Goal: Find specific page/section: Find specific page/section

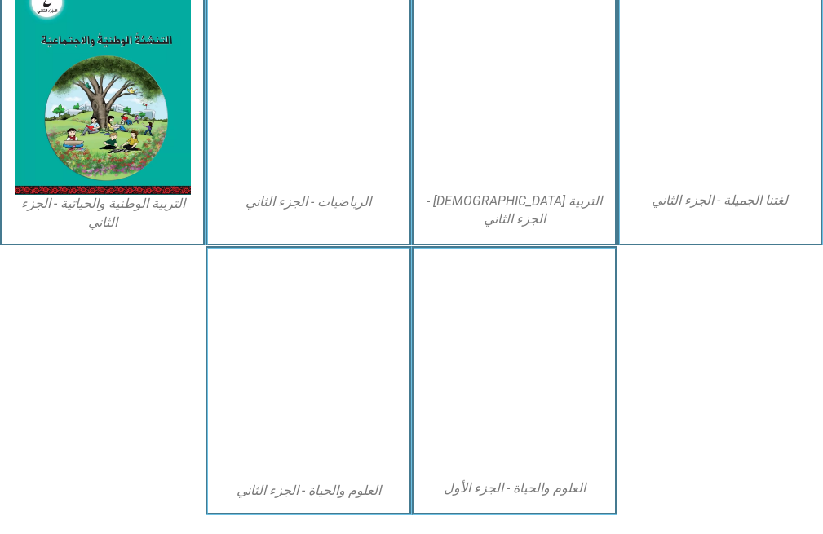
scroll to position [897, 0]
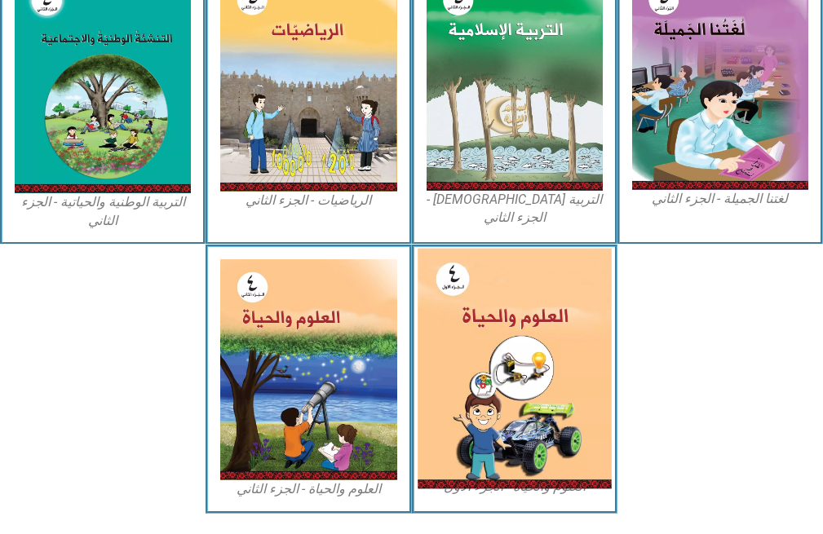
click at [539, 356] on img at bounding box center [515, 369] width 194 height 241
click at [546, 331] on img at bounding box center [515, 369] width 194 height 241
click at [546, 332] on img at bounding box center [515, 369] width 194 height 241
click at [555, 322] on img at bounding box center [515, 369] width 194 height 241
click at [555, 321] on img at bounding box center [515, 369] width 194 height 241
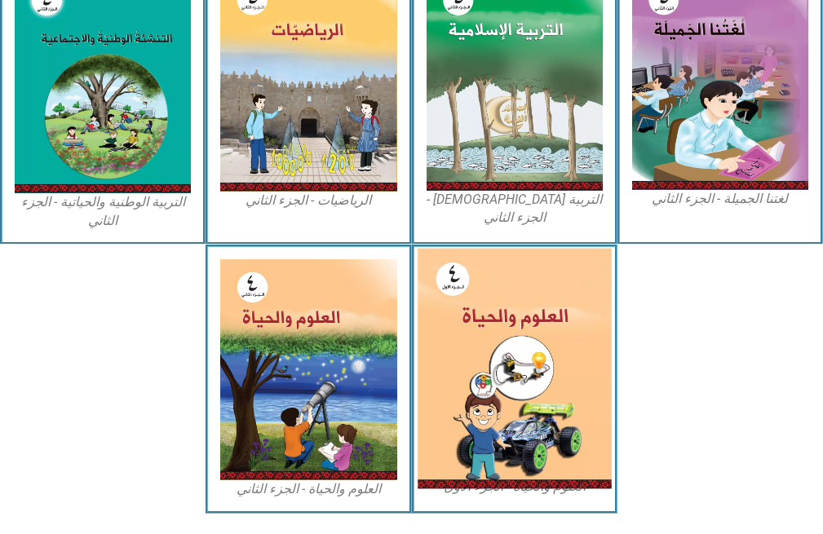
click at [481, 371] on img at bounding box center [515, 369] width 194 height 241
click at [483, 373] on img at bounding box center [515, 369] width 194 height 241
click at [487, 375] on img at bounding box center [515, 369] width 194 height 241
click at [452, 281] on img at bounding box center [515, 369] width 194 height 241
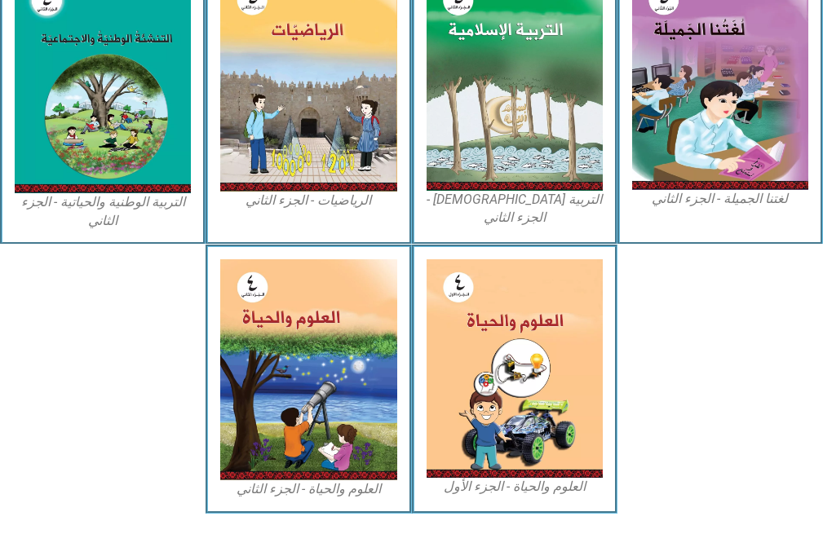
click at [536, 486] on figcaption "العلوم والحياة - الجزء الأول" at bounding box center [515, 487] width 176 height 18
click at [535, 484] on figcaption "العلوم والحياة - الجزء الأول" at bounding box center [515, 487] width 176 height 18
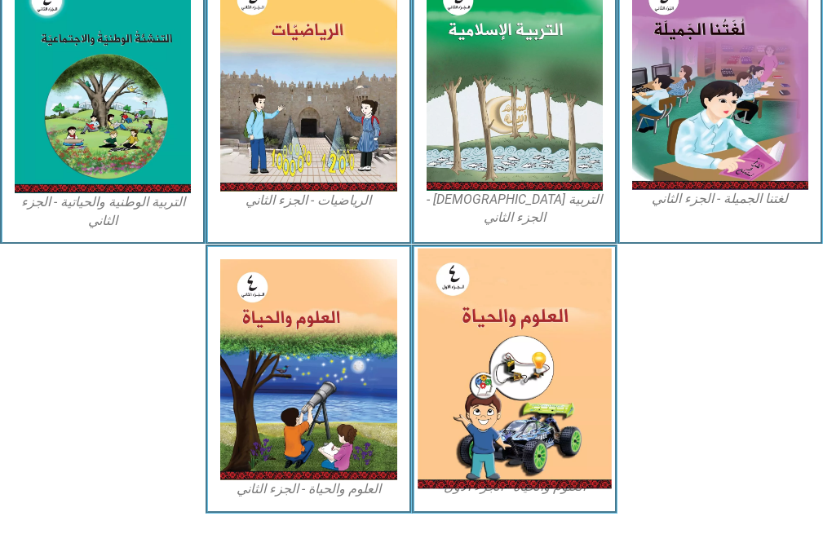
drag, startPoint x: 534, startPoint y: 453, endPoint x: 533, endPoint y: 436, distance: 16.4
click at [534, 452] on img at bounding box center [515, 369] width 194 height 241
click at [533, 436] on img at bounding box center [515, 369] width 194 height 241
click at [531, 431] on img at bounding box center [515, 369] width 194 height 241
click at [531, 428] on img at bounding box center [515, 369] width 194 height 241
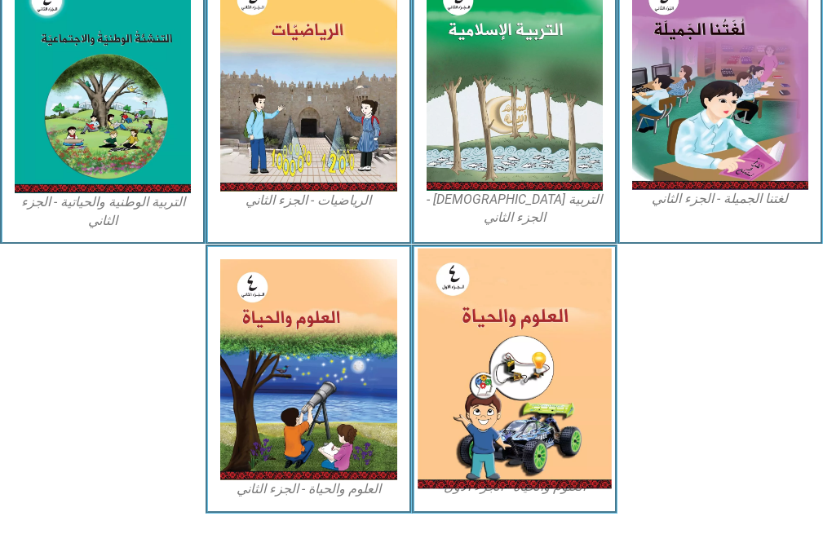
drag, startPoint x: 531, startPoint y: 422, endPoint x: 529, endPoint y: 401, distance: 21.3
click at [533, 421] on img at bounding box center [515, 369] width 194 height 241
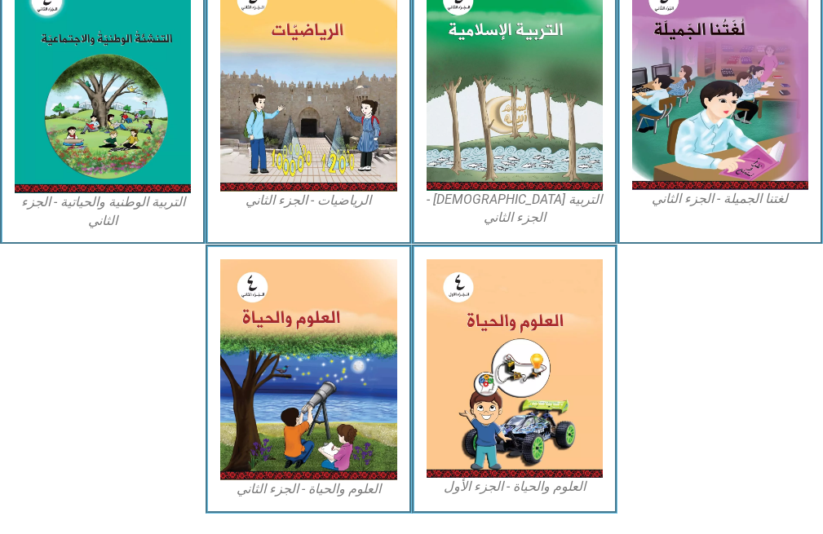
click at [413, 241] on div "التربية الإسلامية - الجزء الثاني" at bounding box center [515, 101] width 206 height 287
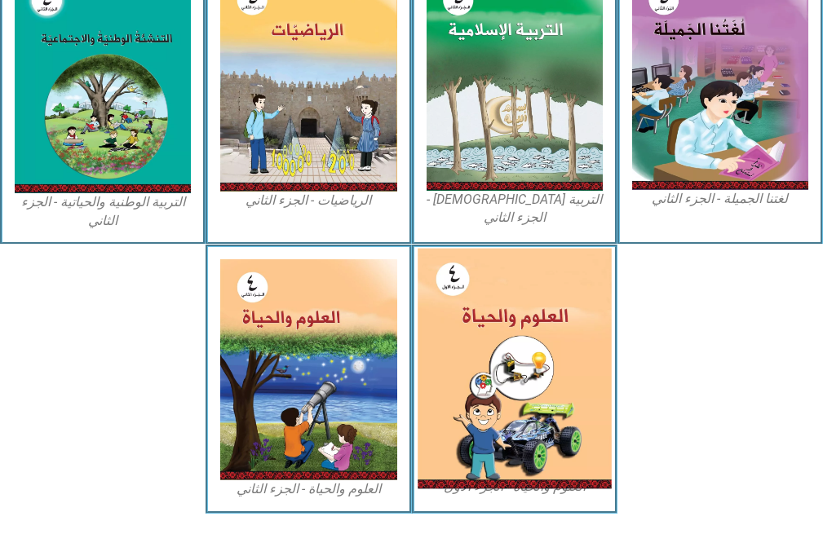
click at [542, 303] on img at bounding box center [515, 369] width 194 height 241
click at [423, 290] on img at bounding box center [515, 369] width 194 height 241
click at [476, 485] on img at bounding box center [515, 369] width 194 height 241
click at [536, 472] on img at bounding box center [515, 369] width 194 height 241
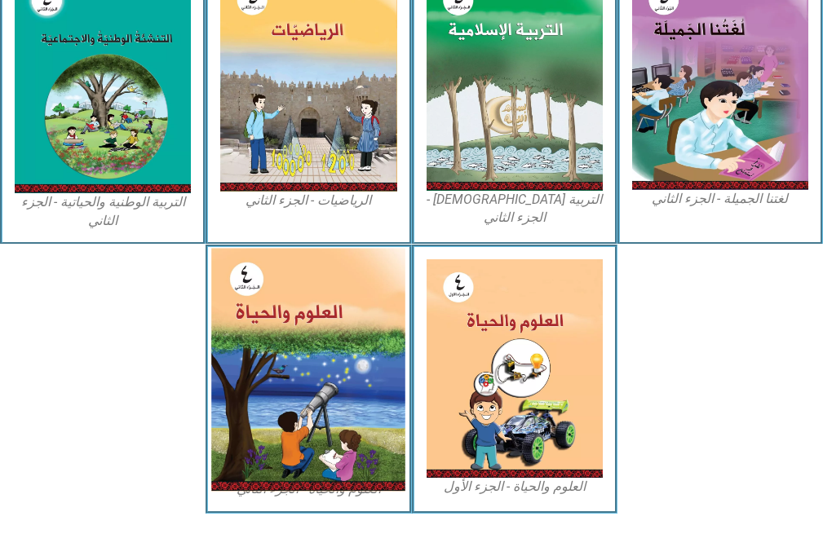
click at [291, 401] on img at bounding box center [308, 369] width 194 height 243
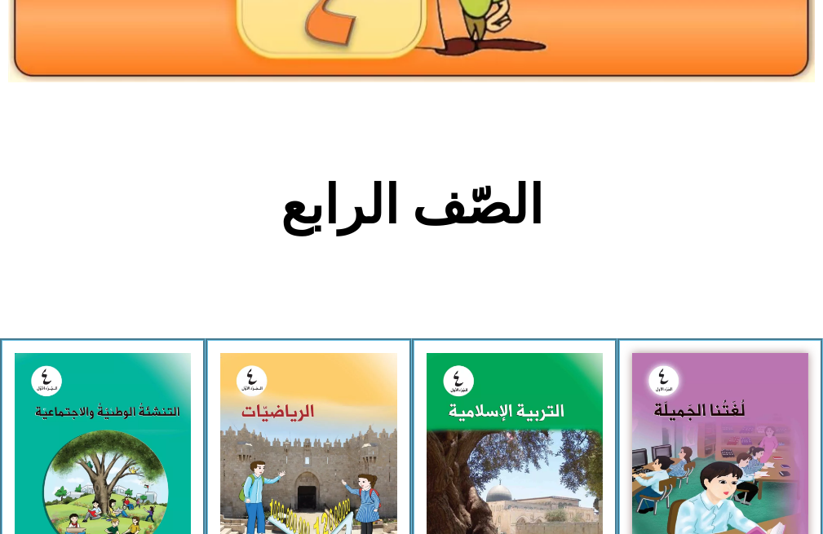
scroll to position [0, 0]
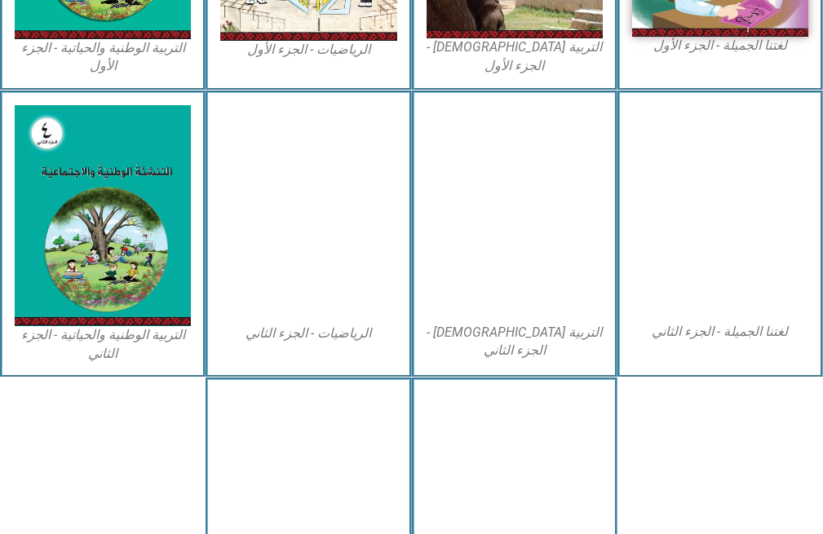
scroll to position [946, 0]
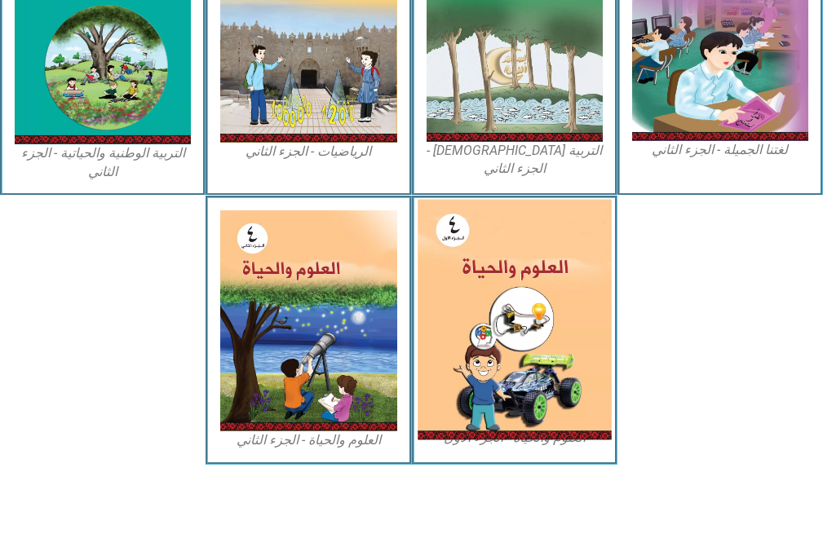
click at [509, 312] on img at bounding box center [515, 320] width 194 height 241
click at [509, 313] on img at bounding box center [515, 320] width 194 height 241
click at [510, 309] on img at bounding box center [515, 320] width 194 height 241
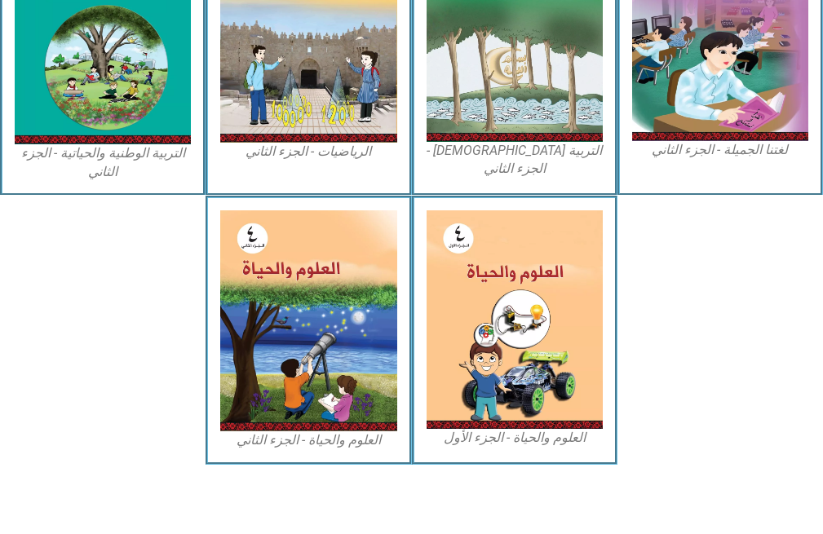
click at [515, 432] on figcaption "العلوم والحياة - الجزء الأول" at bounding box center [515, 438] width 176 height 18
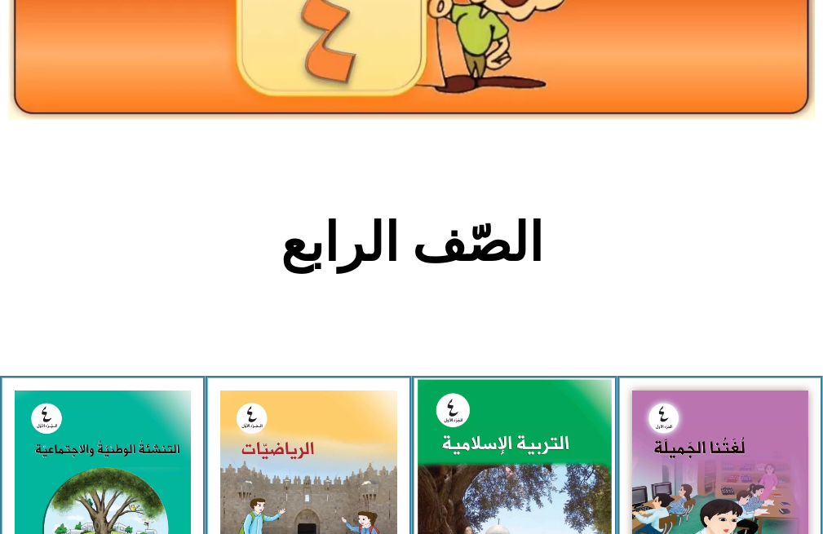
scroll to position [0, 0]
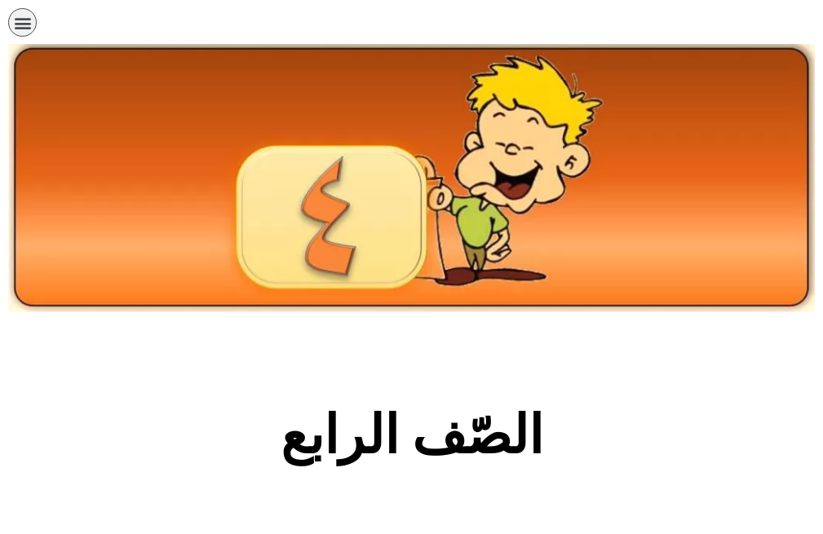
click at [27, 24] on icon "כפתור פתיחת תפריט" at bounding box center [23, 23] width 18 height 18
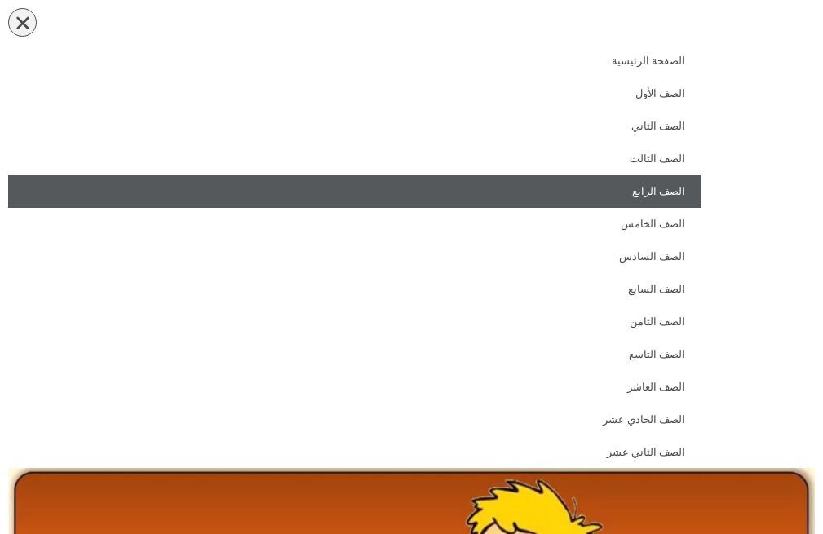
click at [667, 192] on link "الصف الرابع" at bounding box center [354, 191] width 693 height 33
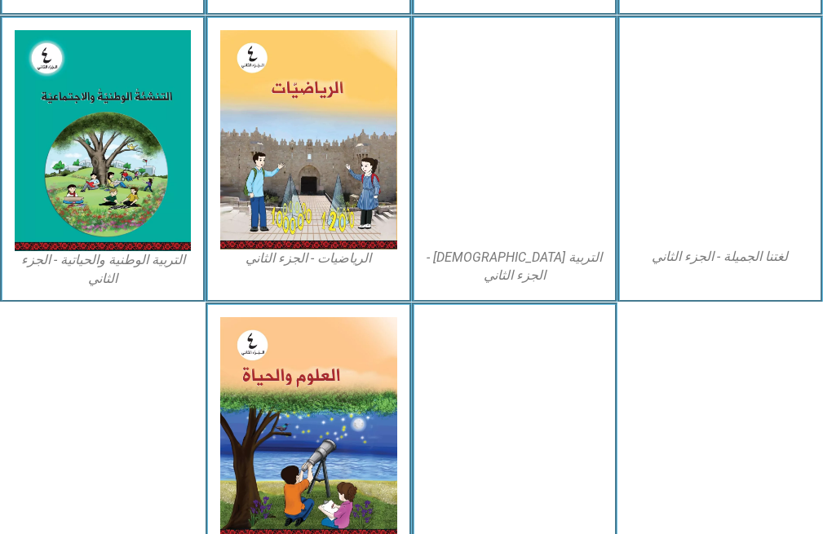
scroll to position [946, 0]
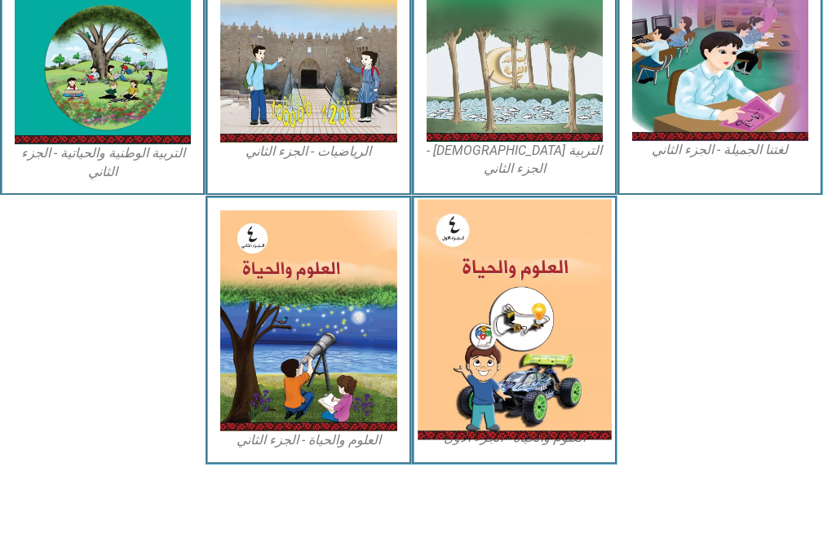
click at [478, 285] on img at bounding box center [515, 320] width 194 height 241
click at [479, 286] on img at bounding box center [515, 320] width 194 height 241
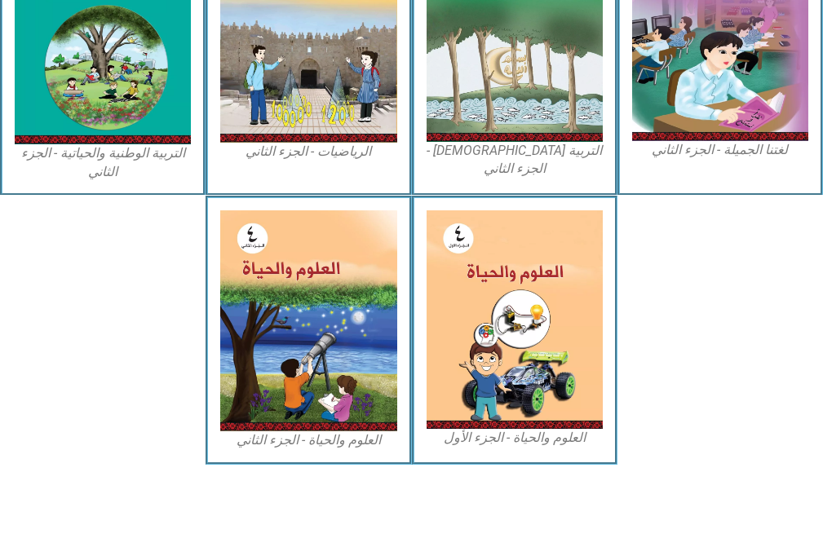
click at [529, 431] on figcaption "العلوم والحياة - الجزء الأول" at bounding box center [515, 438] width 176 height 18
click at [704, 356] on div at bounding box center [720, 330] width 206 height 269
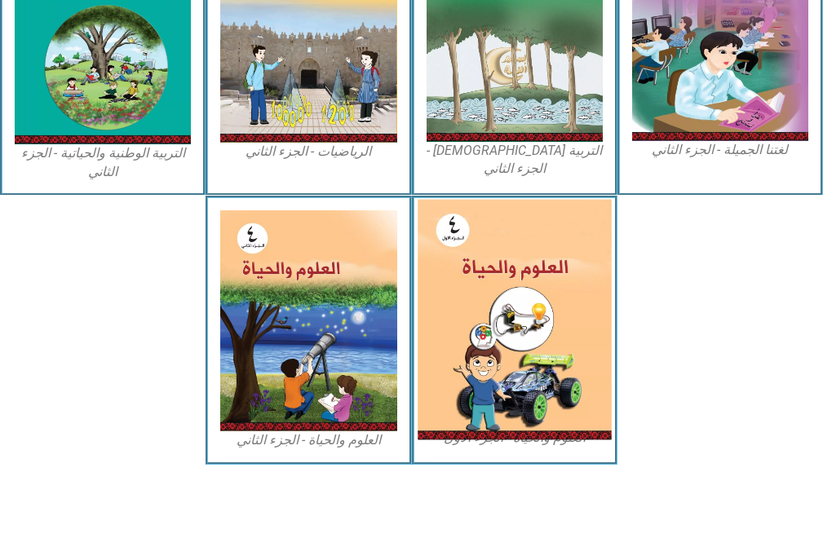
click at [517, 298] on img at bounding box center [515, 320] width 194 height 241
click at [515, 296] on img at bounding box center [515, 320] width 194 height 241
click at [515, 294] on img at bounding box center [515, 320] width 194 height 241
click at [511, 290] on img at bounding box center [515, 320] width 194 height 241
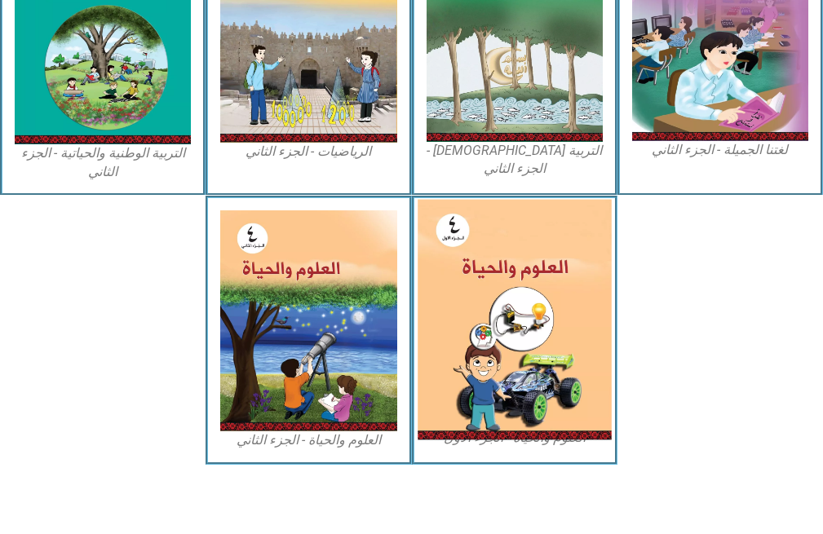
click at [511, 289] on img at bounding box center [515, 320] width 194 height 241
drag, startPoint x: 511, startPoint y: 264, endPoint x: 499, endPoint y: 260, distance: 12.1
drag, startPoint x: 499, startPoint y: 260, endPoint x: 494, endPoint y: 245, distance: 15.5
click at [494, 245] on img at bounding box center [515, 320] width 194 height 241
drag, startPoint x: 494, startPoint y: 245, endPoint x: 483, endPoint y: 223, distance: 24.1
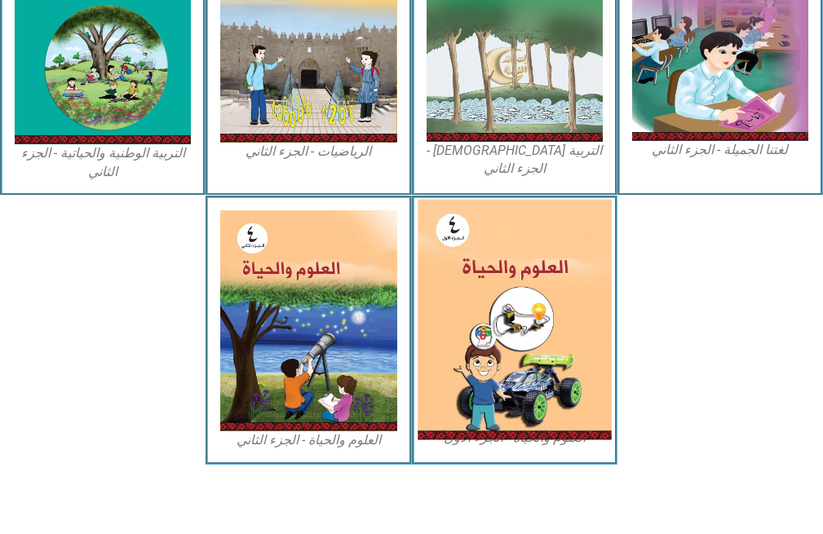
click at [490, 236] on img at bounding box center [515, 320] width 194 height 241
click at [461, 240] on img at bounding box center [515, 320] width 194 height 241
click at [454, 238] on img at bounding box center [515, 320] width 194 height 241
click at [454, 239] on img at bounding box center [515, 320] width 194 height 241
click at [458, 250] on img at bounding box center [515, 320] width 194 height 241
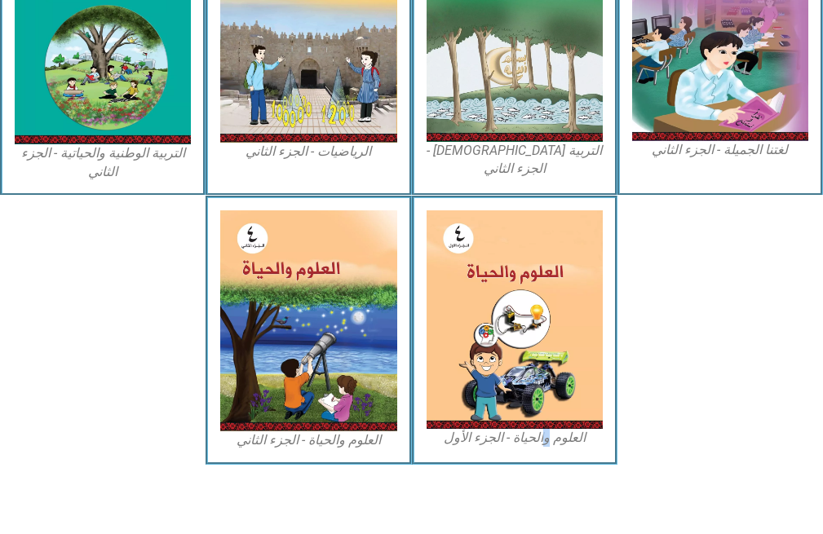
click at [543, 439] on figcaption "العلوم والحياة - الجزء الأول" at bounding box center [515, 438] width 176 height 18
click at [543, 440] on figcaption "العلوم والحياة - الجزء الأول" at bounding box center [515, 438] width 176 height 18
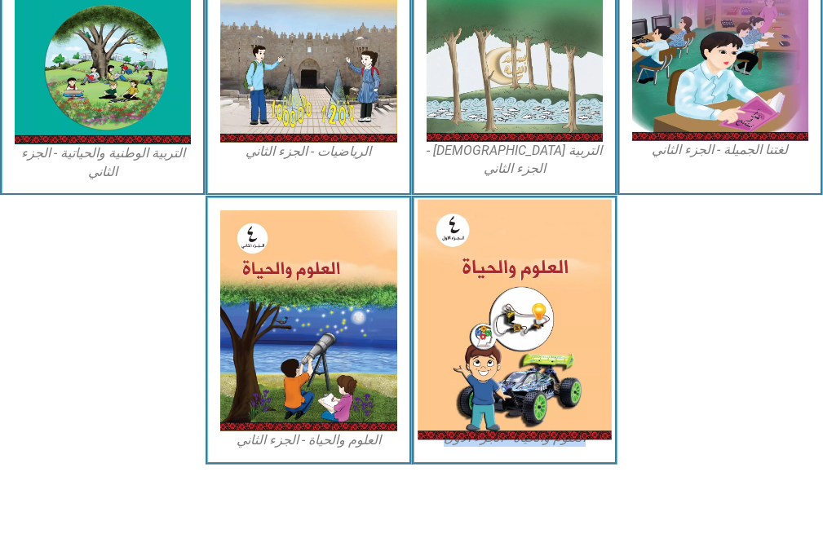
click at [497, 409] on img at bounding box center [515, 320] width 194 height 241
drag, startPoint x: 497, startPoint y: 408, endPoint x: 498, endPoint y: 394, distance: 13.9
click at [497, 406] on img at bounding box center [515, 320] width 194 height 241
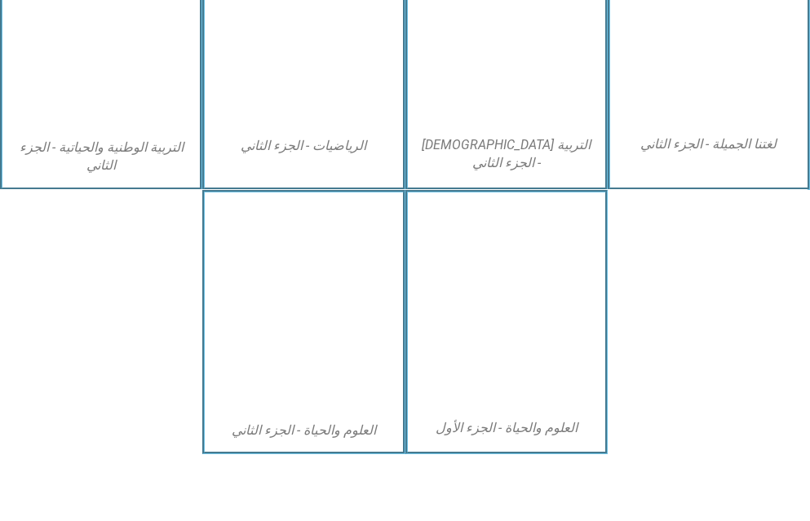
scroll to position [942, 0]
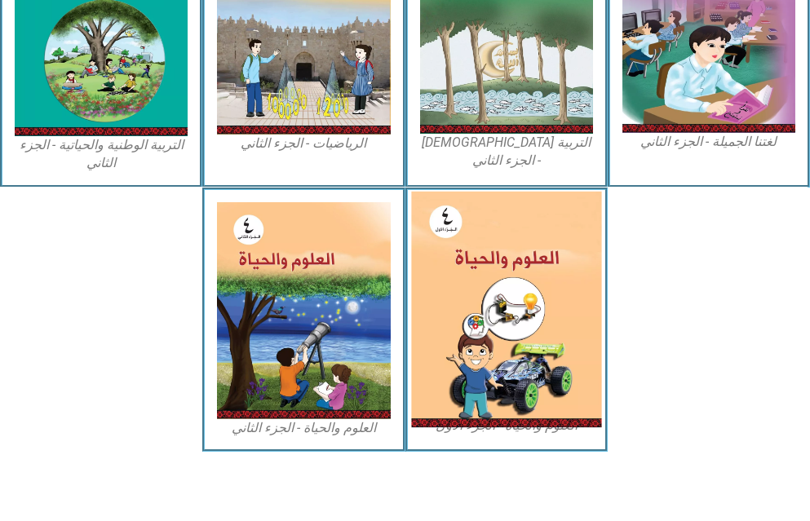
click at [507, 361] on img at bounding box center [506, 309] width 190 height 237
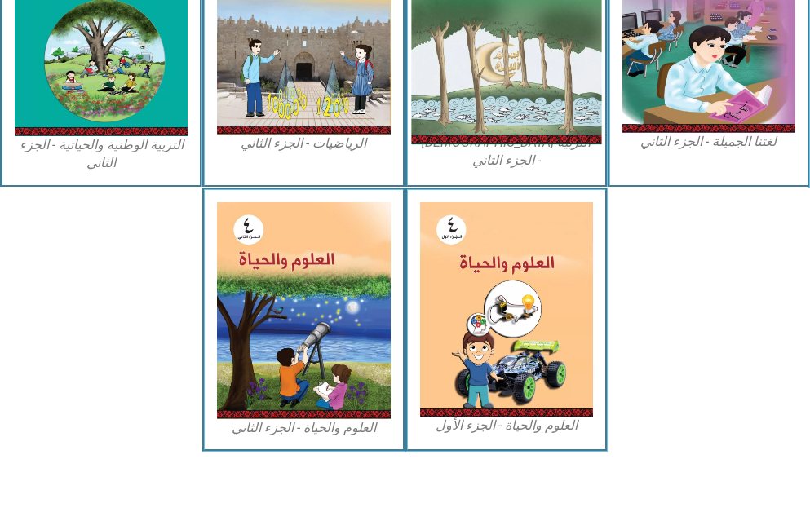
click at [543, 79] on img at bounding box center [506, 26] width 190 height 236
click at [542, 77] on img at bounding box center [506, 26] width 190 height 236
click at [540, 75] on img at bounding box center [506, 26] width 190 height 236
click at [540, 74] on img at bounding box center [506, 26] width 190 height 236
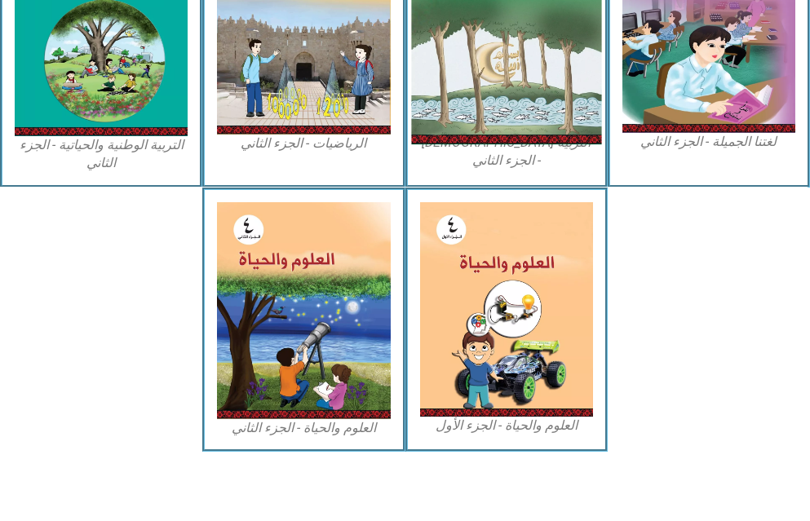
click at [540, 74] on img at bounding box center [506, 26] width 190 height 236
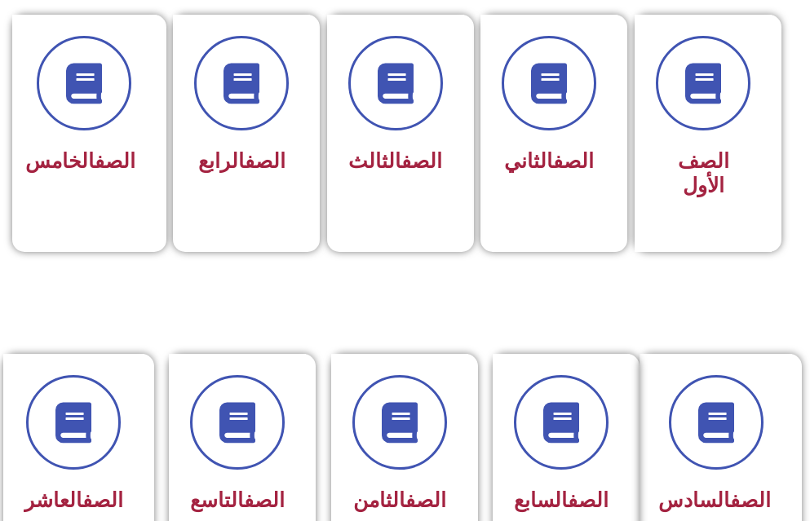
scroll to position [489, 0]
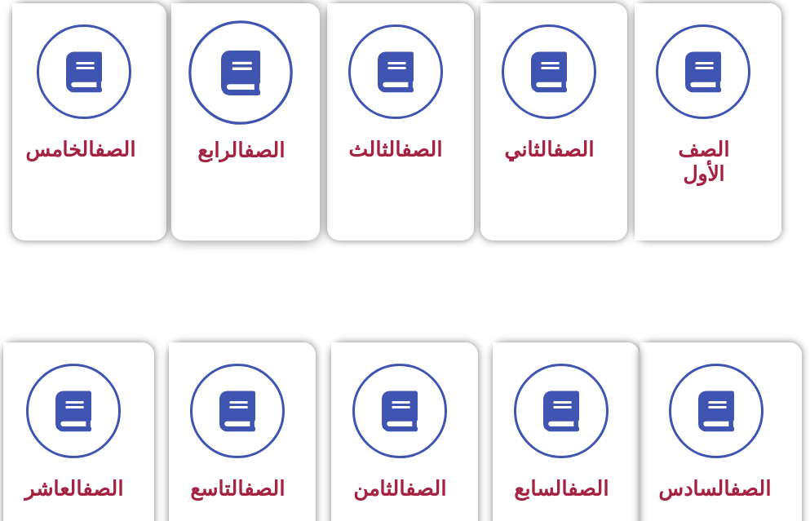
click at [248, 117] on span at bounding box center [240, 72] width 104 height 104
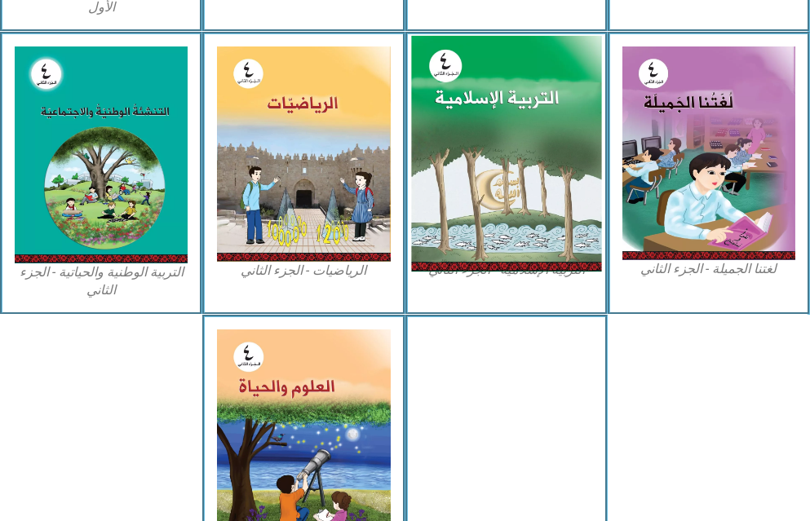
scroll to position [816, 0]
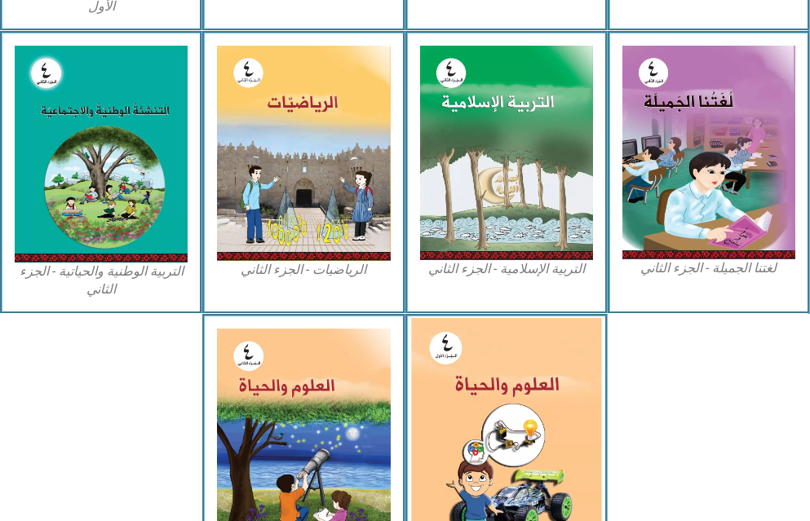
click at [568, 363] on img at bounding box center [506, 435] width 190 height 237
click at [566, 361] on img at bounding box center [506, 435] width 190 height 237
click at [565, 361] on img at bounding box center [506, 435] width 190 height 237
click at [567, 360] on img at bounding box center [506, 435] width 190 height 237
click at [566, 359] on img at bounding box center [506, 435] width 190 height 237
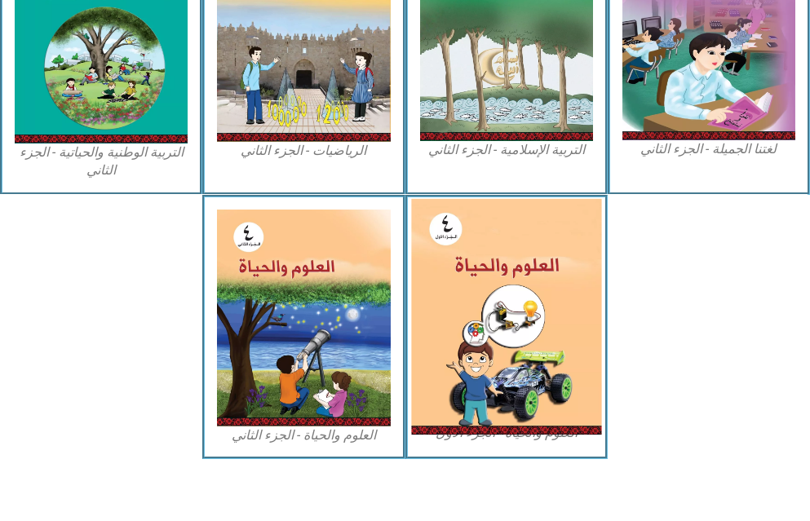
scroll to position [942, 0]
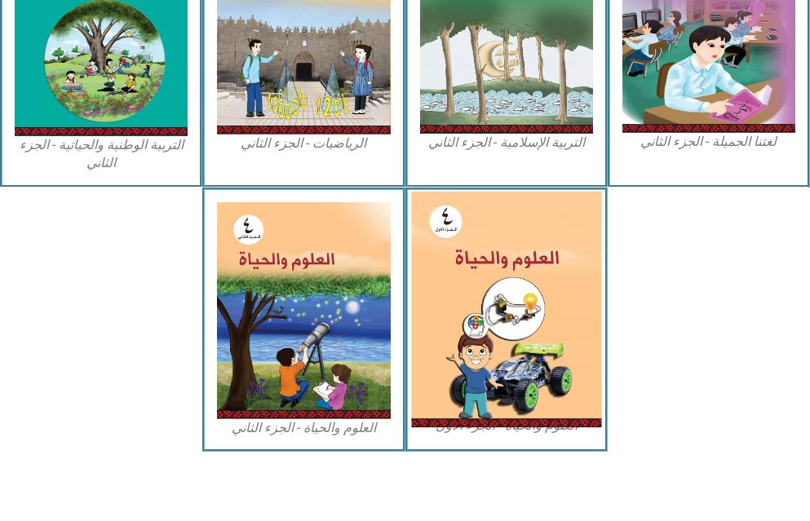
click at [453, 232] on img at bounding box center [506, 309] width 190 height 237
drag, startPoint x: 453, startPoint y: 232, endPoint x: 483, endPoint y: 280, distance: 56.8
click at [453, 232] on img at bounding box center [506, 309] width 190 height 237
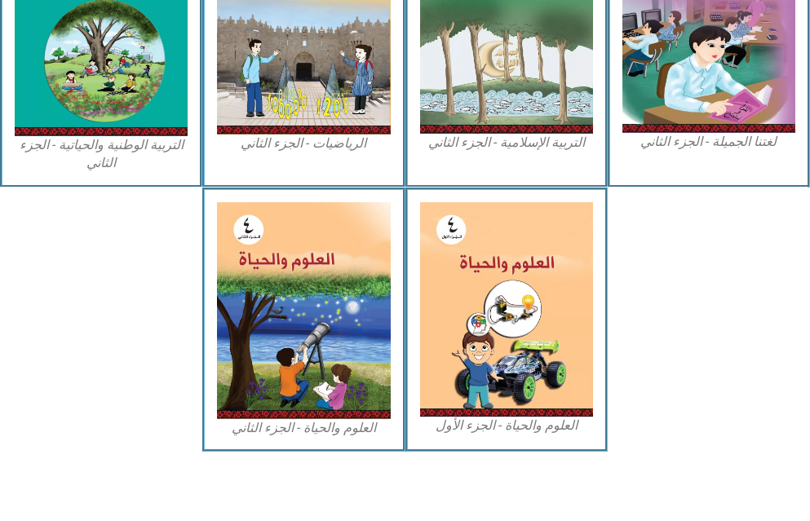
drag, startPoint x: 534, startPoint y: 439, endPoint x: 533, endPoint y: 418, distance: 21.3
click at [534, 437] on div "العلوم والحياة - الجزء الأول" at bounding box center [506, 320] width 202 height 265
click at [533, 417] on figcaption "العلوم والحياة - الجزء الأول" at bounding box center [506, 426] width 173 height 18
click at [533, 418] on figcaption "العلوم والحياة - الجزء الأول" at bounding box center [506, 426] width 173 height 18
click at [696, 154] on div "لغتنا الجميلة - الجزء الثاني" at bounding box center [709, 46] width 202 height 283
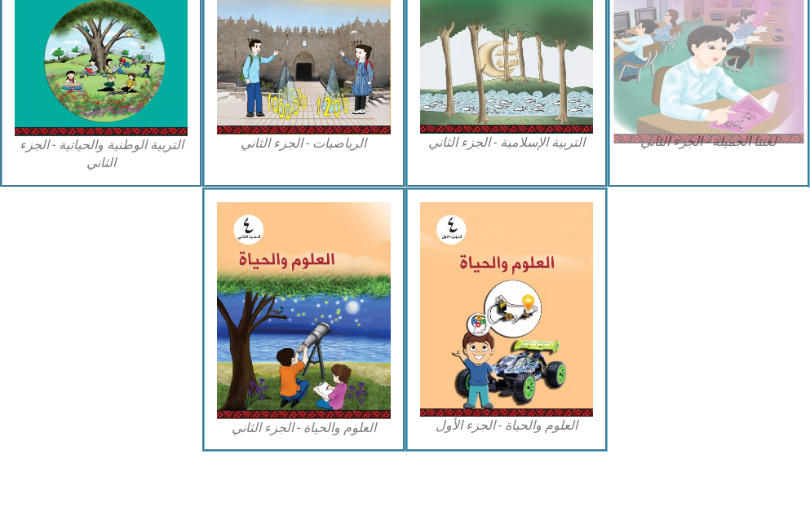
click at [696, 95] on img at bounding box center [708, 25] width 190 height 235
click at [696, 93] on img at bounding box center [708, 25] width 190 height 235
click at [650, 88] on img at bounding box center [708, 25] width 190 height 235
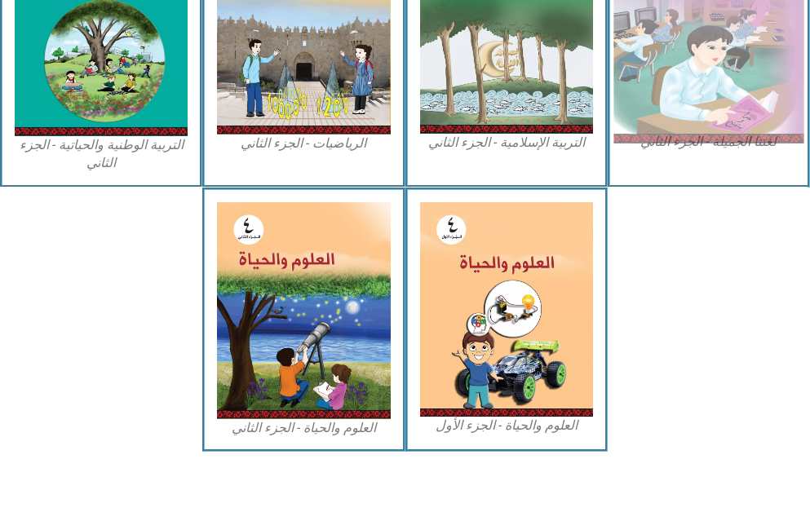
click at [650, 89] on img at bounding box center [708, 25] width 190 height 235
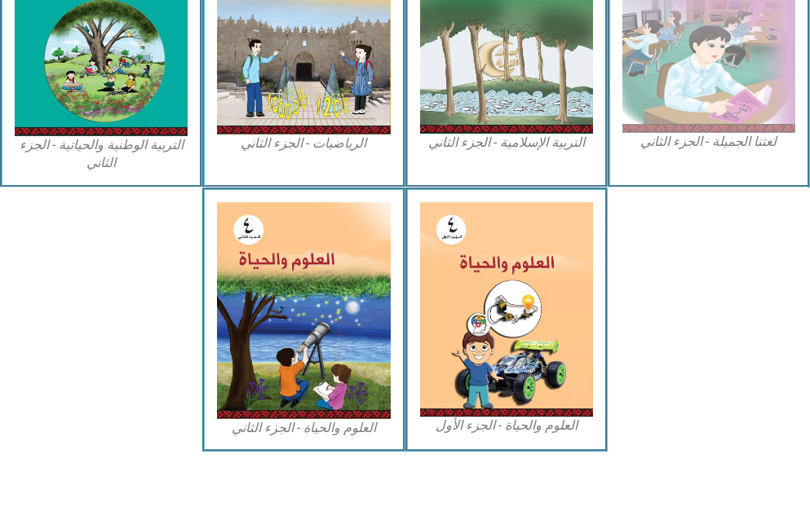
click at [711, 138] on figcaption "لغتنا الجميلة - الجزء الثاني" at bounding box center [708, 142] width 173 height 18
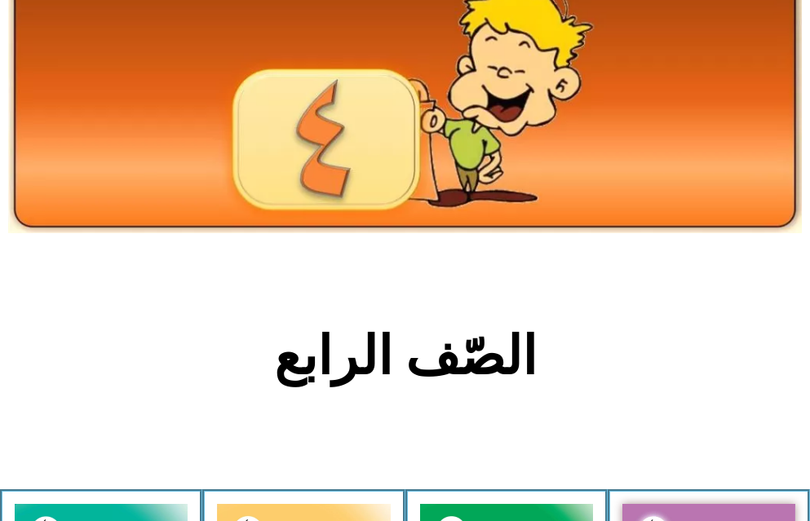
scroll to position [0, 0]
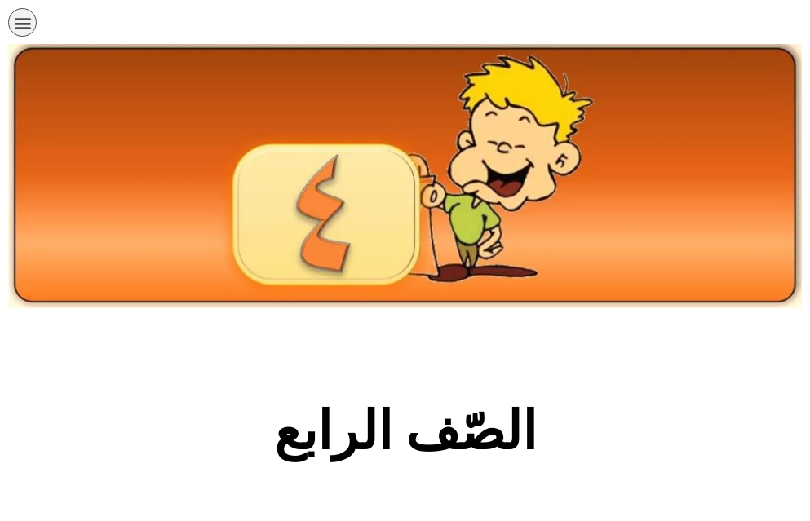
click at [45, 16] on div "الصفحة الرئيسية الصف الأول الصف الثاني الصف الثالث الصف الرابع الصف الخامس الصف…" at bounding box center [349, 26] width 682 height 37
click at [0, 29] on div "الصفحة الرئيسية الصف الأول الصف الثاني الصف الثالث الصف الرابع الصف الخامس الصف…" at bounding box center [349, 26] width 698 height 53
click at [23, 24] on icon "כפתור פתיחת תפריט" at bounding box center [23, 23] width 18 height 18
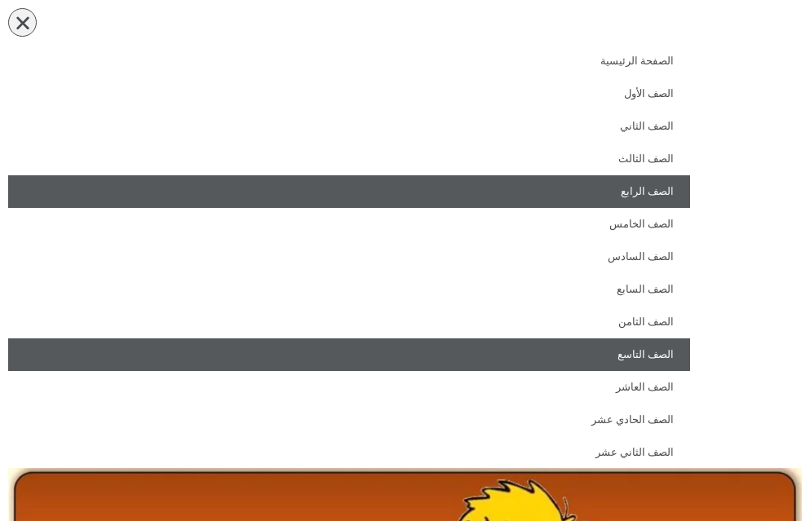
click at [648, 360] on link "الصف التاسع" at bounding box center [349, 354] width 682 height 33
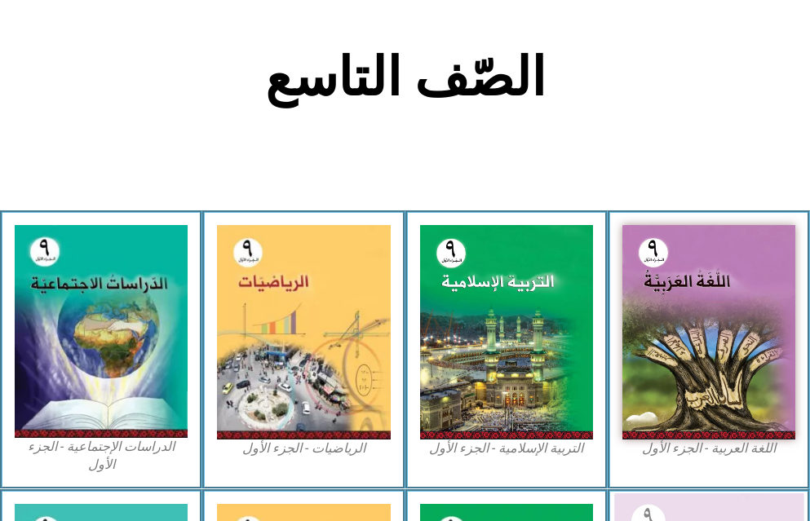
scroll to position [652, 0]
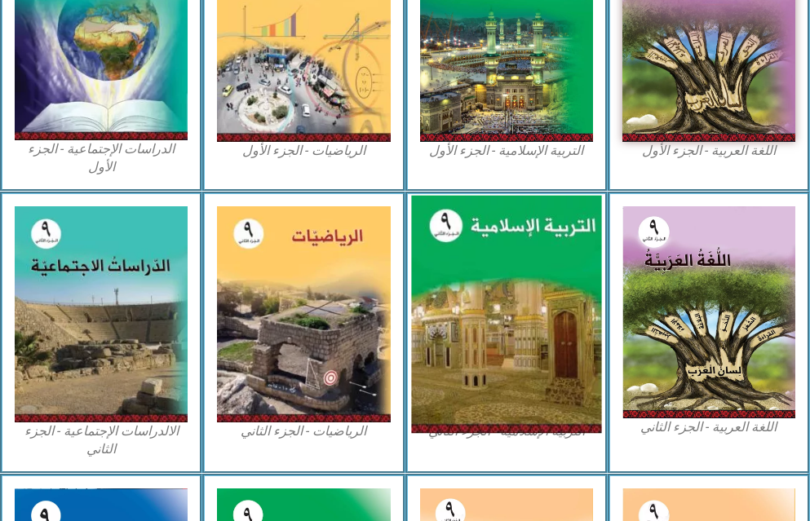
click at [547, 285] on img at bounding box center [506, 314] width 190 height 238
click at [548, 285] on img at bounding box center [506, 314] width 190 height 238
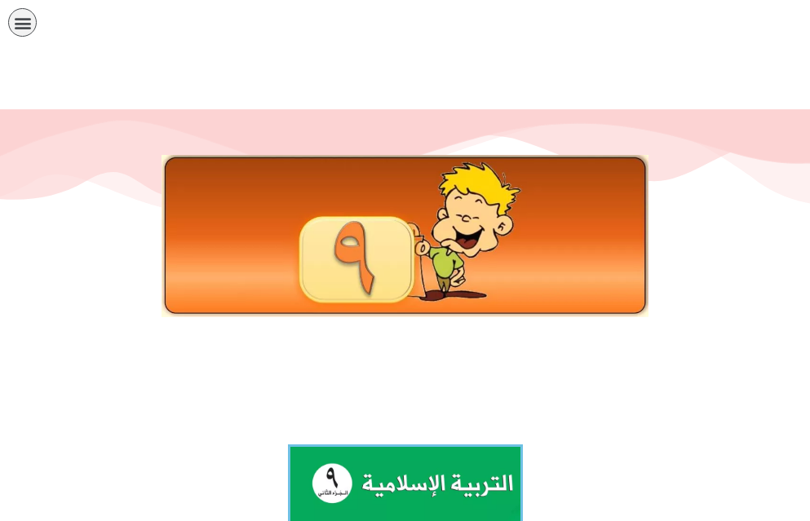
click at [22, 30] on icon "כפתור פתיחת תפריט" at bounding box center [23, 23] width 18 height 18
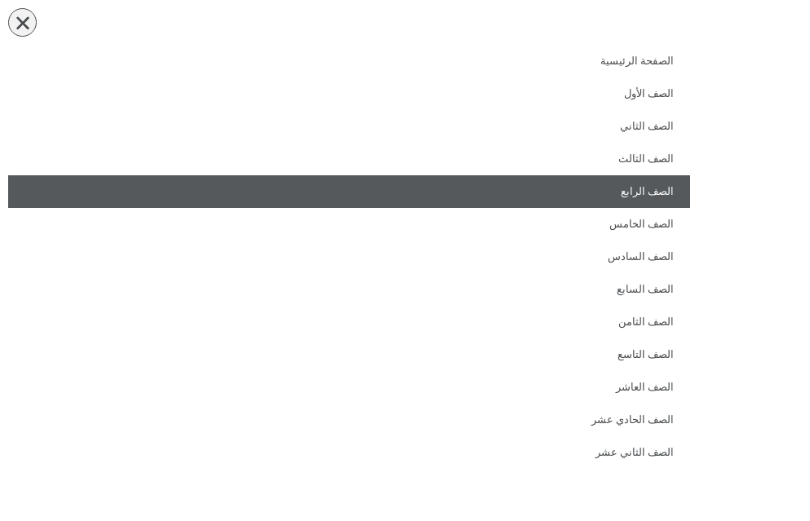
click at [640, 192] on link "الصف الرابع" at bounding box center [349, 191] width 682 height 33
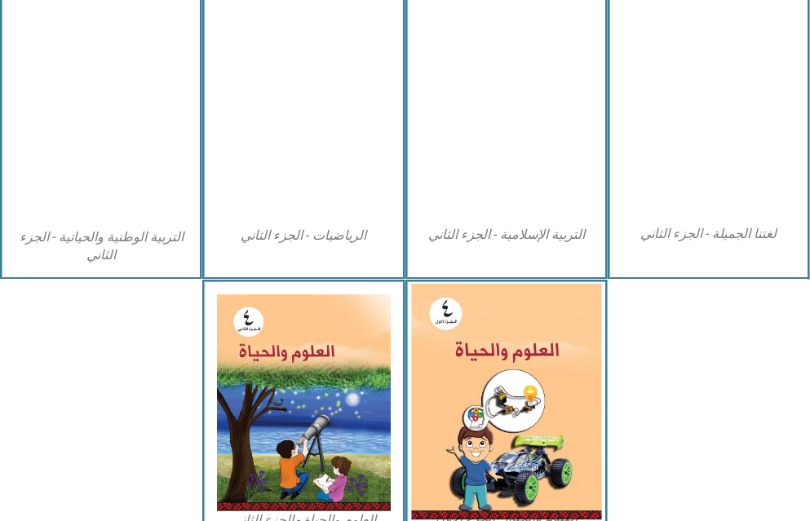
scroll to position [942, 0]
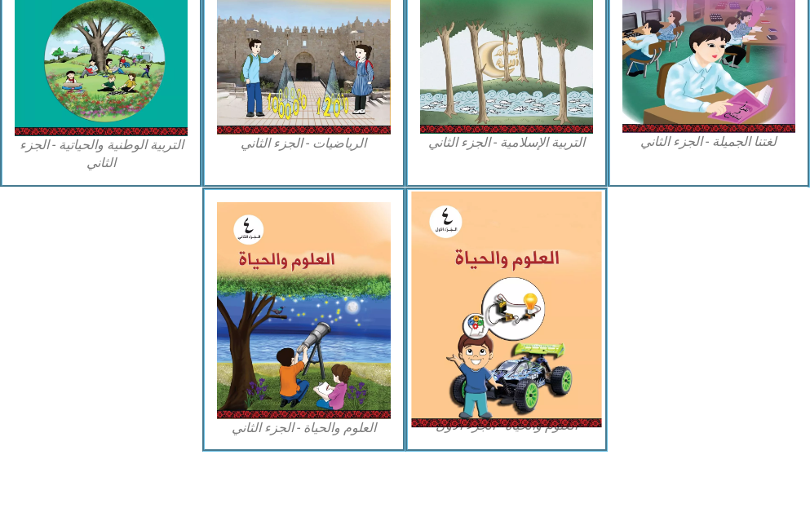
click at [558, 302] on img at bounding box center [506, 309] width 190 height 237
click at [435, 216] on img at bounding box center [506, 309] width 190 height 237
click at [435, 215] on img at bounding box center [506, 309] width 190 height 237
click at [436, 215] on img at bounding box center [506, 309] width 190 height 237
click at [437, 219] on img at bounding box center [506, 309] width 190 height 237
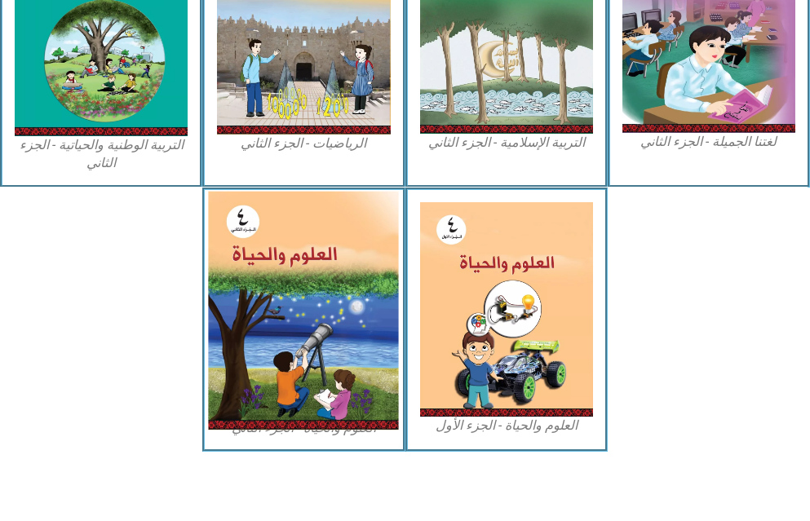
click at [244, 232] on img at bounding box center [304, 310] width 190 height 239
click at [243, 234] on img at bounding box center [304, 310] width 190 height 239
click at [249, 237] on img at bounding box center [304, 310] width 190 height 239
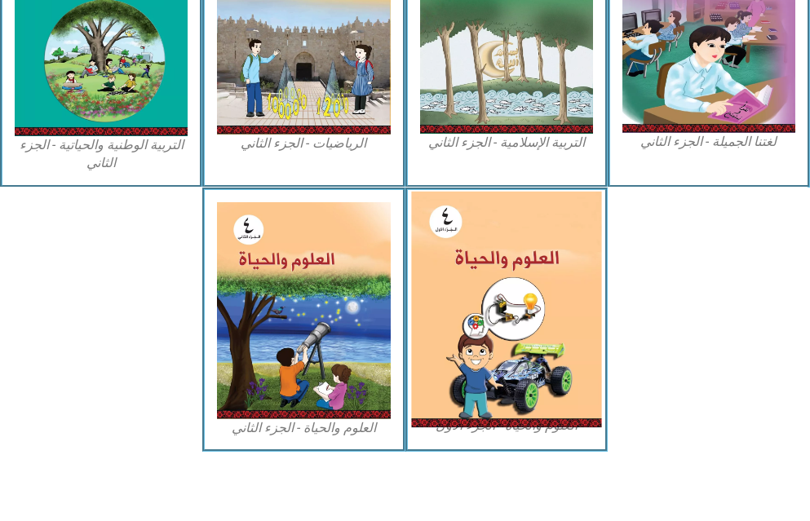
drag, startPoint x: 495, startPoint y: 267, endPoint x: 511, endPoint y: 305, distance: 40.9
click at [495, 268] on img at bounding box center [506, 309] width 190 height 237
click at [545, 417] on img at bounding box center [506, 309] width 190 height 237
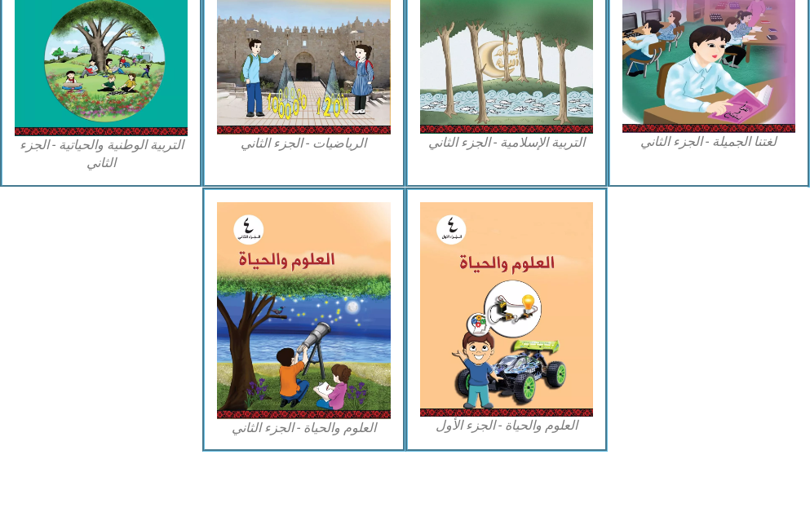
drag, startPoint x: 533, startPoint y: 439, endPoint x: 531, endPoint y: 431, distance: 8.5
click at [533, 436] on div "العلوم والحياة - الجزء الأول" at bounding box center [506, 320] width 202 height 265
click at [530, 427] on figcaption "العلوم والحياة - الجزء الأول" at bounding box center [506, 426] width 173 height 18
click at [529, 425] on figcaption "العلوم والحياة - الجزء الأول" at bounding box center [506, 426] width 173 height 18
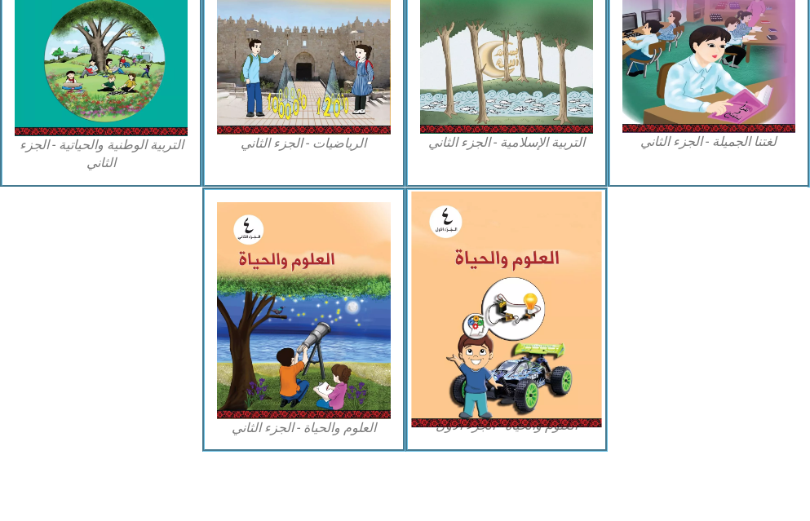
click at [528, 416] on img at bounding box center [506, 309] width 190 height 237
click at [527, 418] on img at bounding box center [506, 309] width 190 height 237
click at [524, 416] on img at bounding box center [506, 309] width 190 height 237
click at [524, 415] on img at bounding box center [506, 309] width 190 height 237
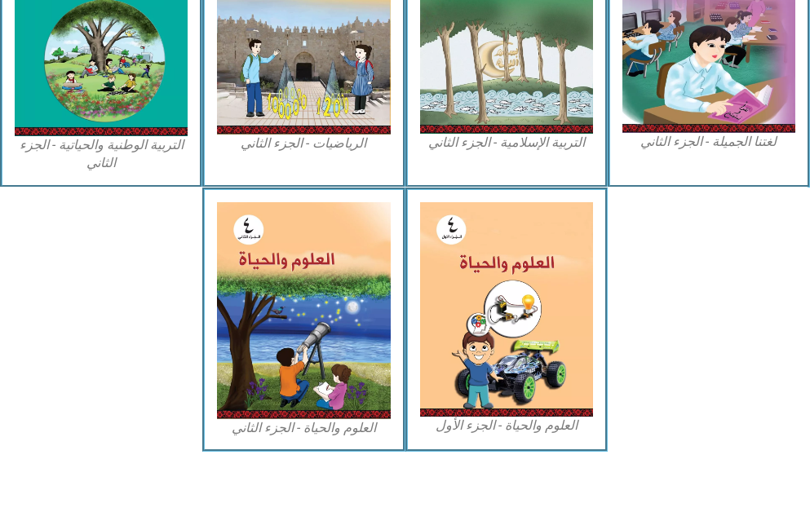
click at [700, 152] on div "لغتنا الجميلة - الجزء الثاني" at bounding box center [709, 46] width 202 height 283
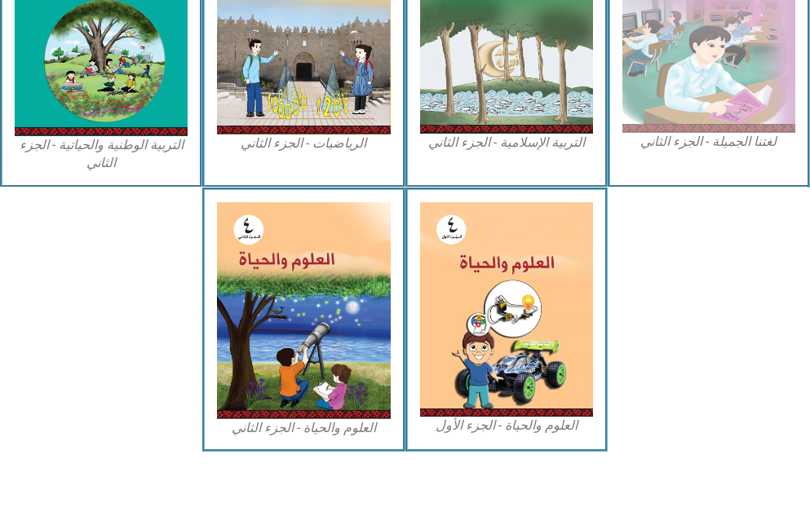
click at [700, 139] on figcaption "لغتنا الجميلة - الجزء الثاني" at bounding box center [708, 142] width 173 height 18
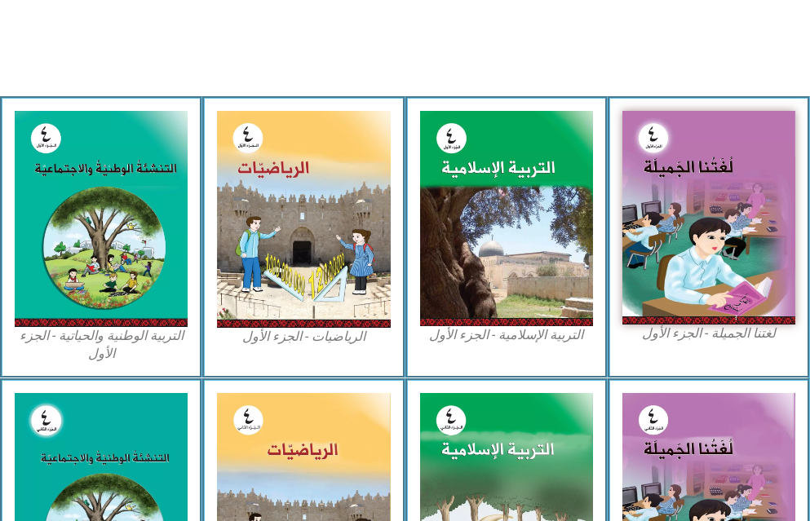
scroll to position [453, 0]
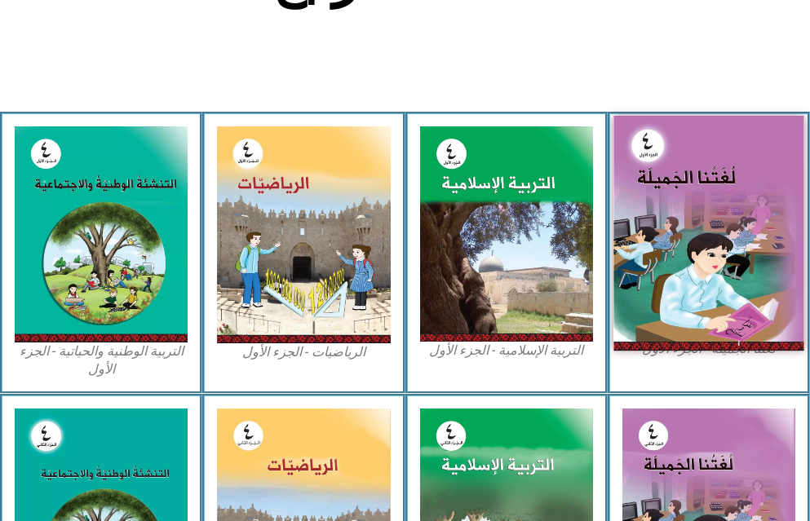
click at [669, 241] on img at bounding box center [708, 233] width 190 height 235
click at [672, 245] on img at bounding box center [708, 233] width 190 height 235
click at [672, 247] on img at bounding box center [708, 233] width 190 height 235
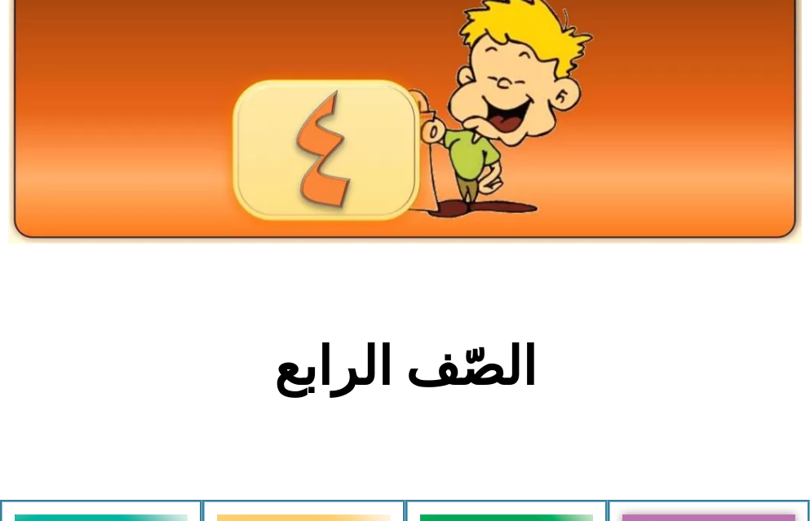
scroll to position [45, 0]
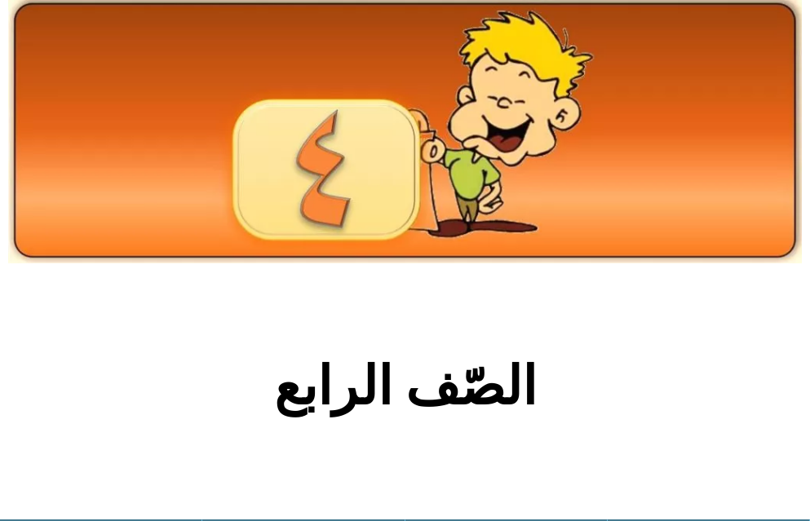
click at [398, 393] on h2 "الصّف الرابع" at bounding box center [404, 387] width 539 height 64
click at [365, 193] on img at bounding box center [405, 131] width 794 height 264
